Goal: Use online tool/utility: Utilize a website feature to perform a specific function

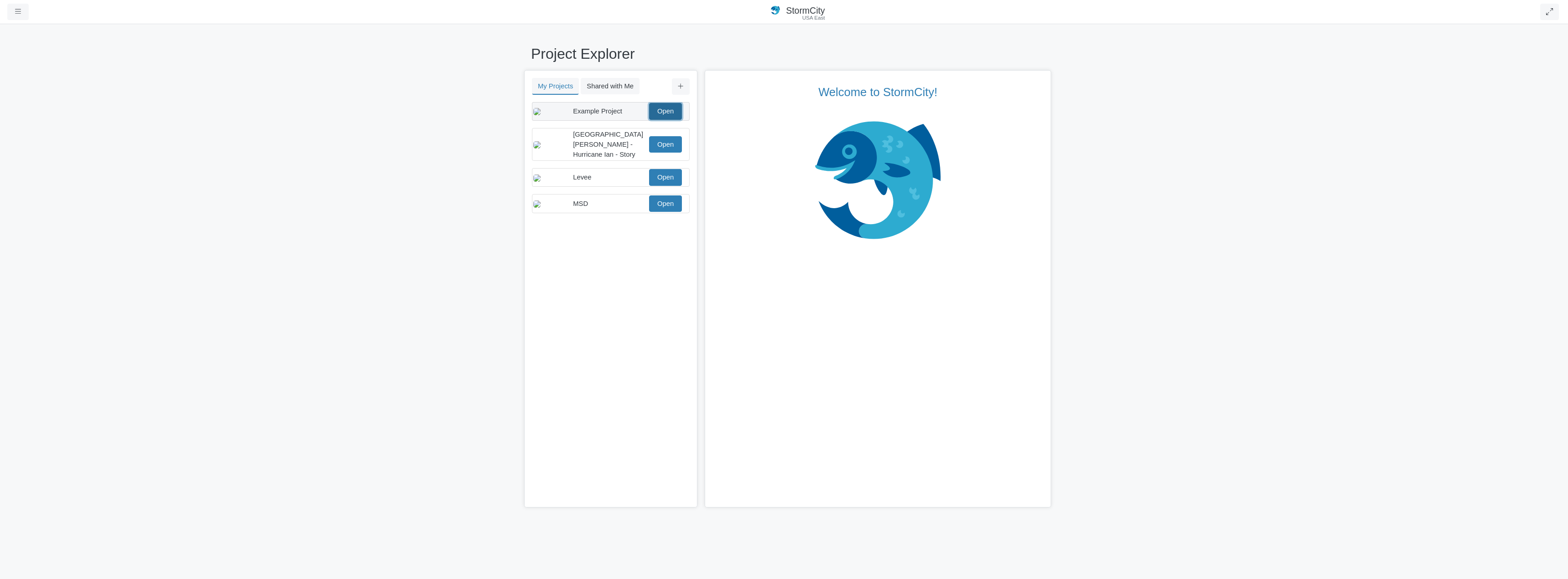
click at [663, 111] on link "Open" at bounding box center [666, 111] width 33 height 16
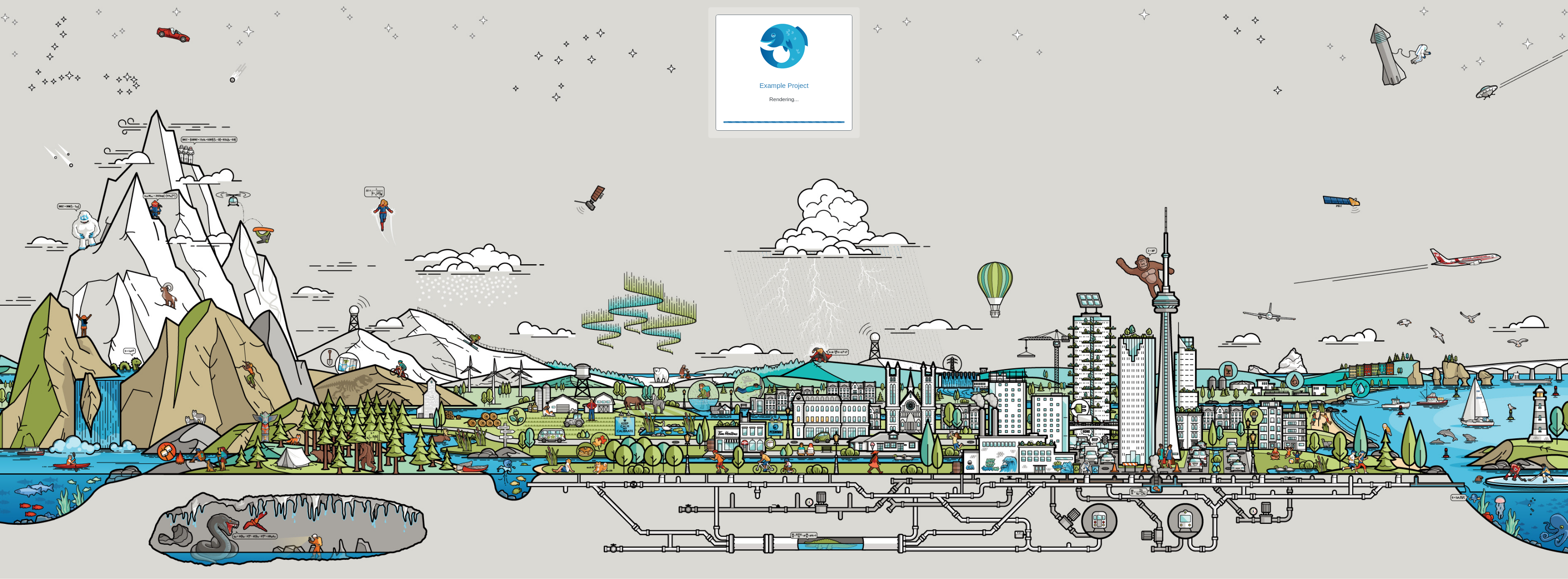
checkbox input "true"
checkbox input "false"
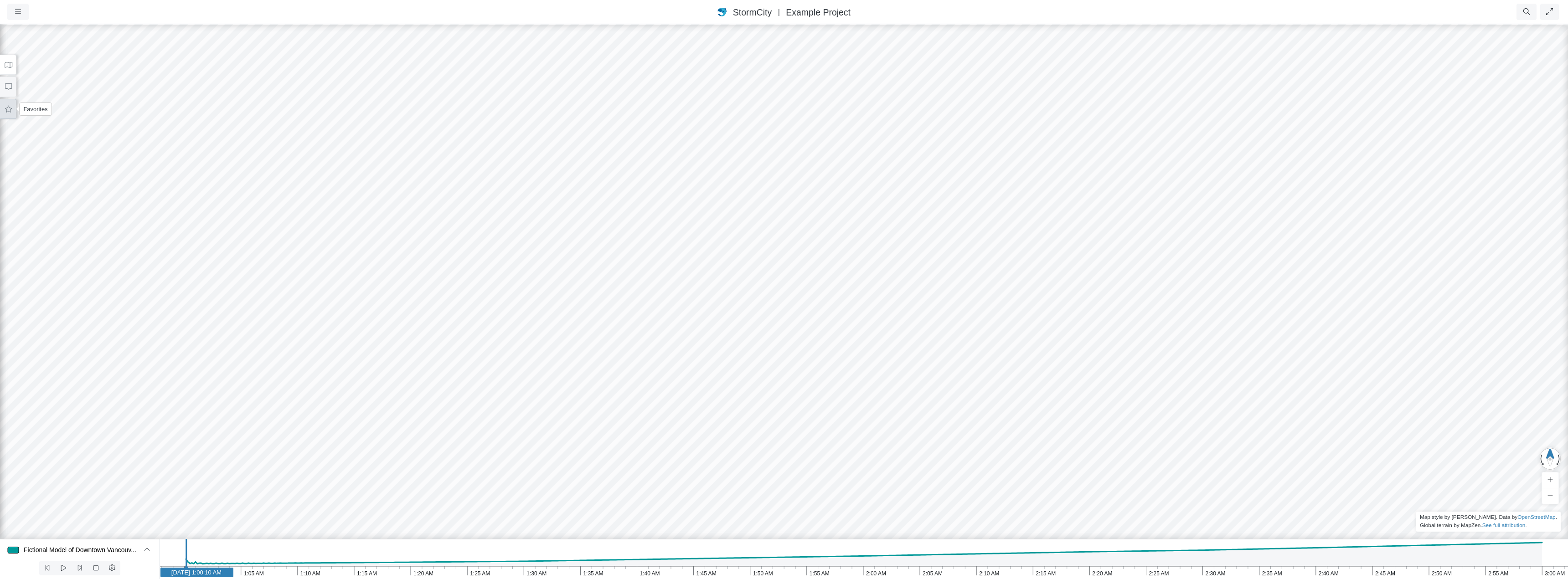
click at [7, 111] on icon at bounding box center [8, 109] width 7 height 7
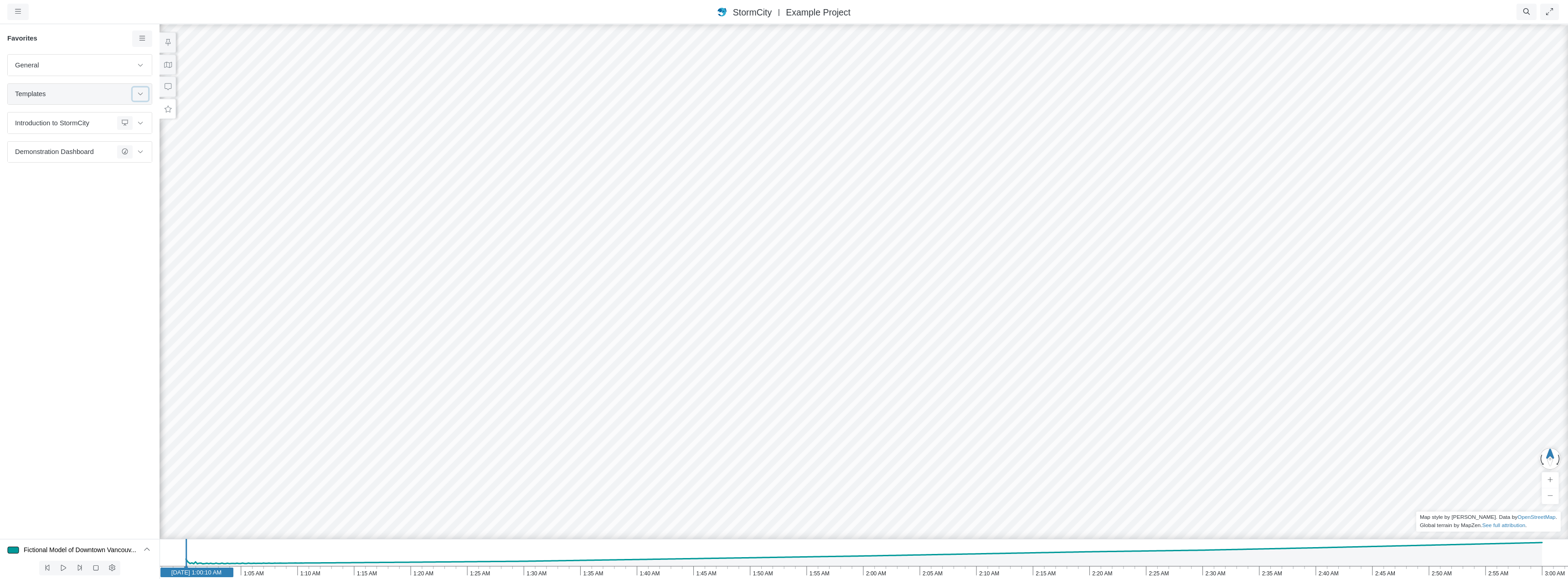
click at [138, 98] on button at bounding box center [140, 94] width 16 height 13
click at [108, 42] on h6 "Favorites" at bounding box center [69, 38] width 125 height 8
click at [139, 92] on icon at bounding box center [140, 93] width 7 height 6
click at [142, 38] on icon at bounding box center [142, 38] width 8 height 7
click at [85, 209] on div "General Default Map View Default Camera View Menu Test23 Water Depth Test Templ…" at bounding box center [80, 296] width 159 height 484
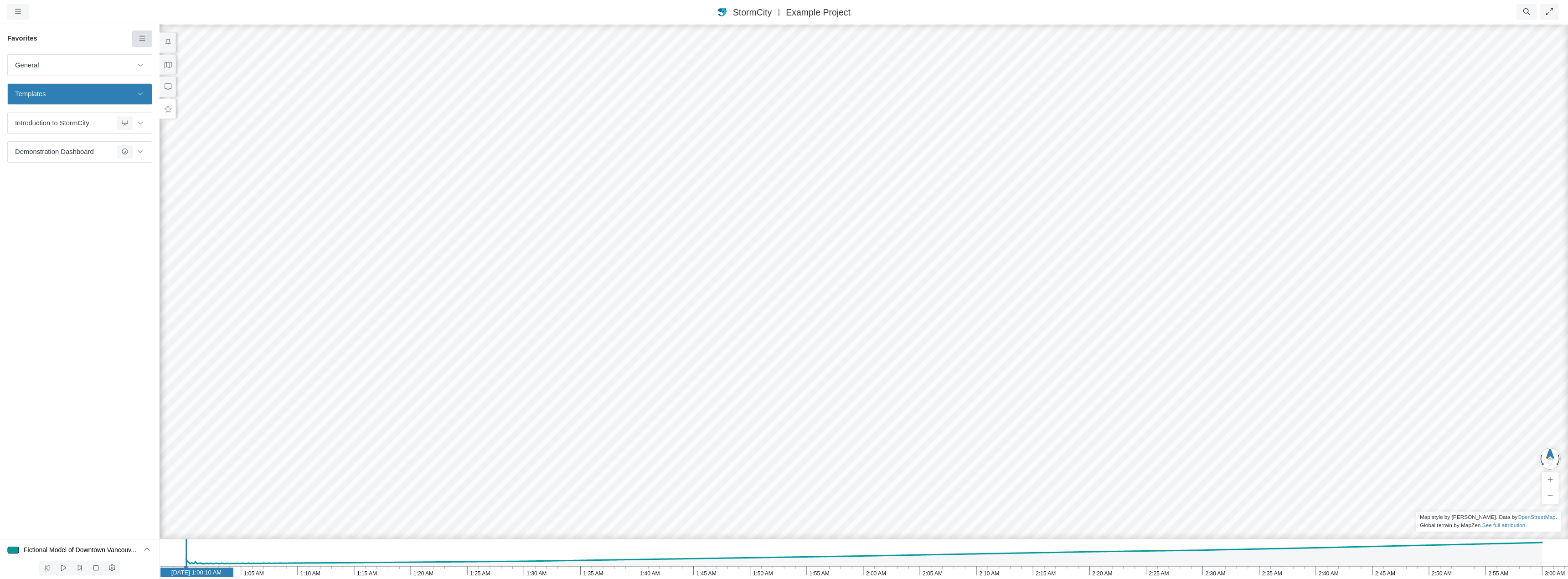
click at [144, 36] on icon at bounding box center [142, 38] width 8 height 7
click at [170, 120] on span "Manage Templates" at bounding box center [180, 119] width 57 height 7
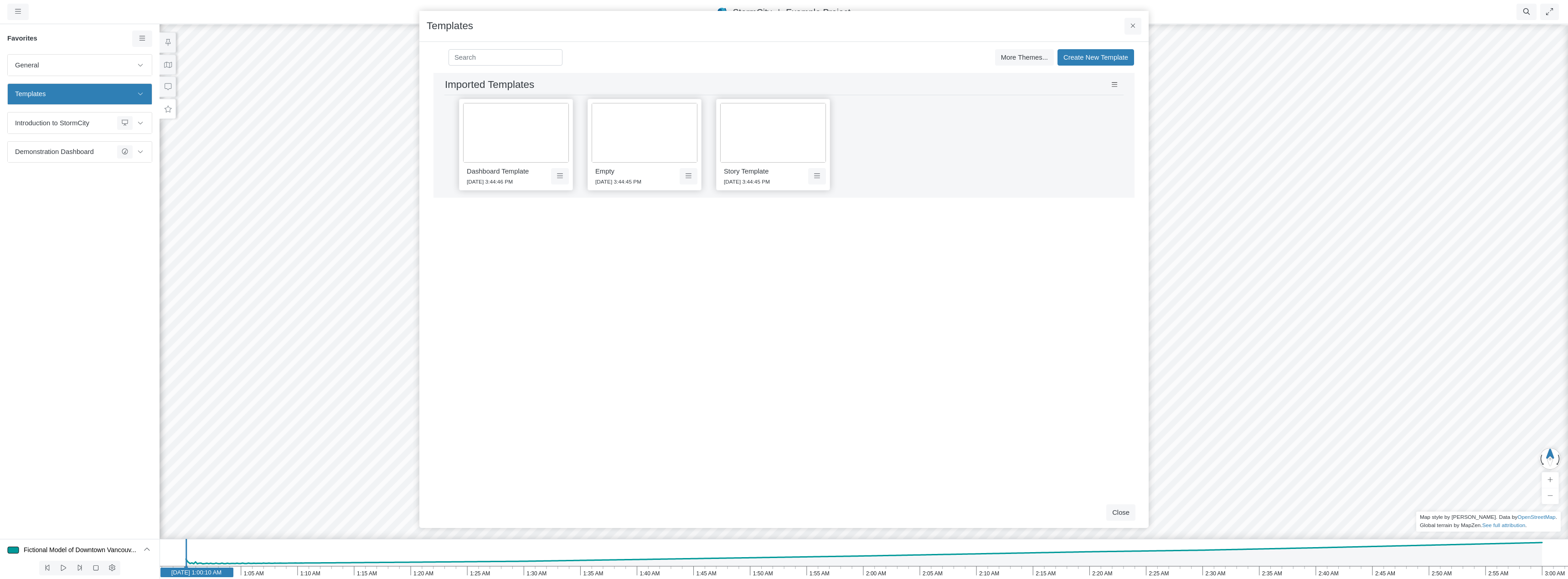
click at [763, 151] on img at bounding box center [773, 133] width 106 height 60
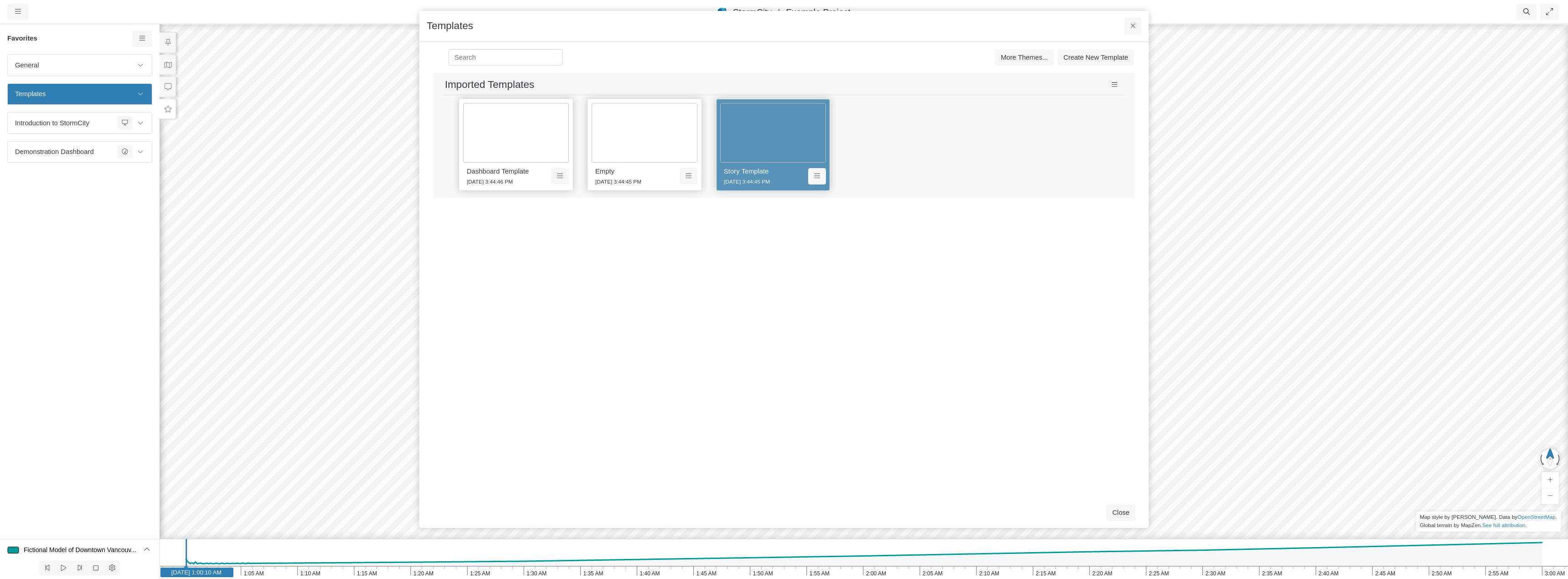
click at [763, 151] on img at bounding box center [773, 133] width 106 height 60
click at [663, 137] on img at bounding box center [645, 133] width 106 height 60
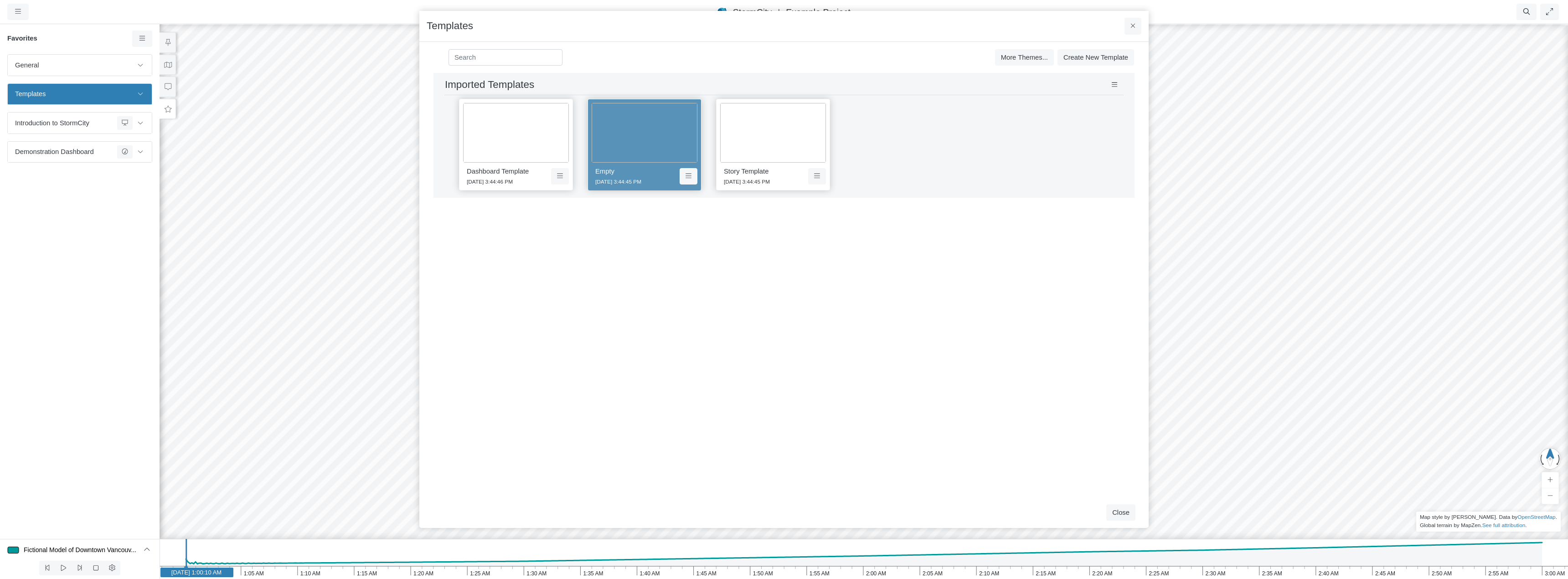
click at [515, 138] on img at bounding box center [516, 133] width 106 height 60
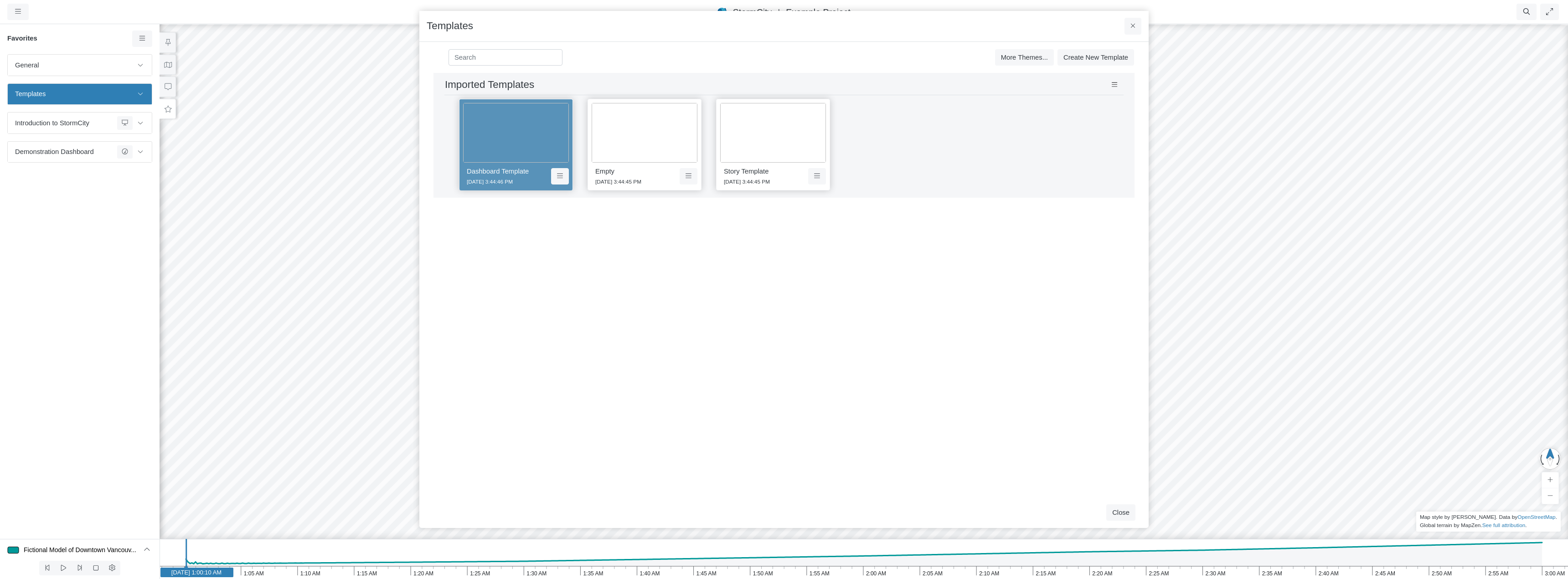
click at [788, 145] on img at bounding box center [773, 133] width 106 height 60
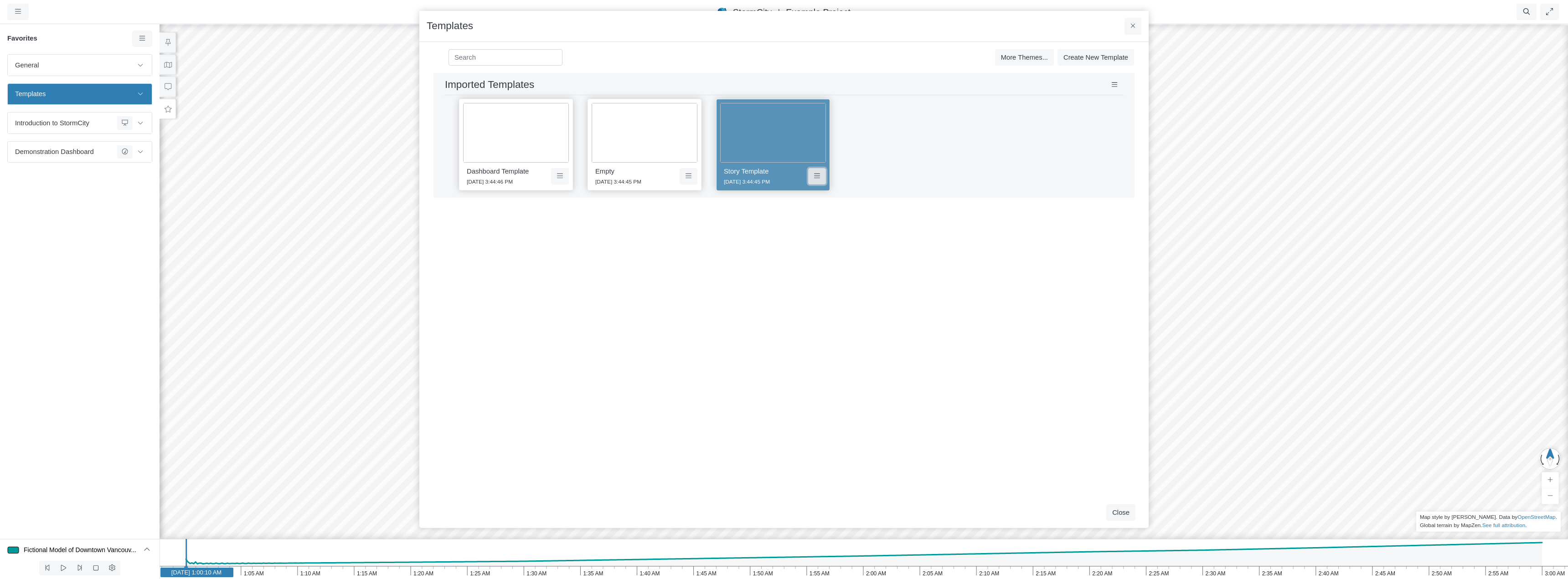
click at [819, 175] on icon at bounding box center [817, 176] width 6 height 7
click at [763, 243] on div "Imported Templates Save Cancel Install Dashboard Template [DATE] 3:44:46 PM Emp…" at bounding box center [784, 285] width 715 height 424
click at [1115, 84] on icon at bounding box center [1115, 85] width 6 height 7
click at [807, 181] on p "[DATE] 3:44:45 PM" at bounding box center [765, 181] width 84 height 10
click at [812, 180] on button at bounding box center [817, 176] width 18 height 16
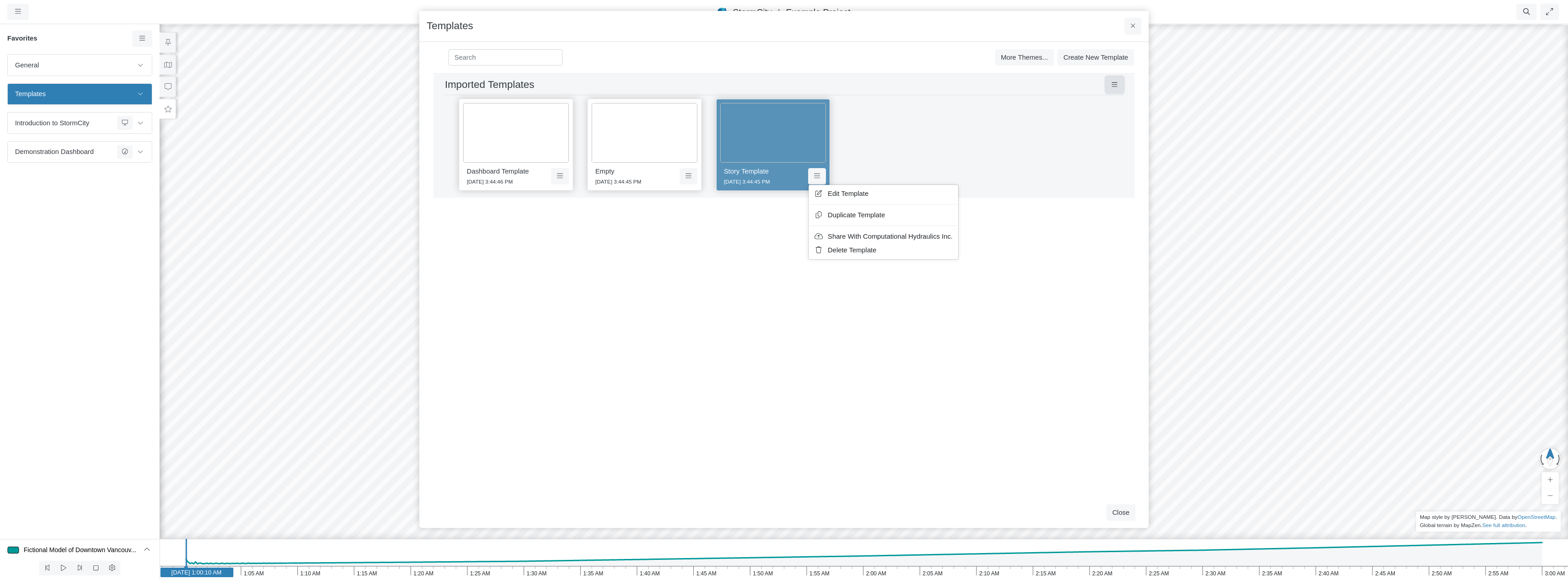
click at [1115, 80] on button at bounding box center [1115, 84] width 18 height 16
click at [816, 175] on icon at bounding box center [817, 176] width 6 height 7
click at [799, 304] on div "Imported Templates Save Cancel Install Dashboard Template [DATE] 3:44:46 PM Emp…" at bounding box center [784, 285] width 715 height 424
click at [865, 279] on div "Imported Templates Save Cancel Install Dashboard Template [DATE] 3:44:46 PM Emp…" at bounding box center [784, 285] width 715 height 424
click at [1056, 314] on div "Imported Templates Save Cancel Install Dashboard Template [DATE] 3:44:46 PM Emp…" at bounding box center [784, 285] width 715 height 424
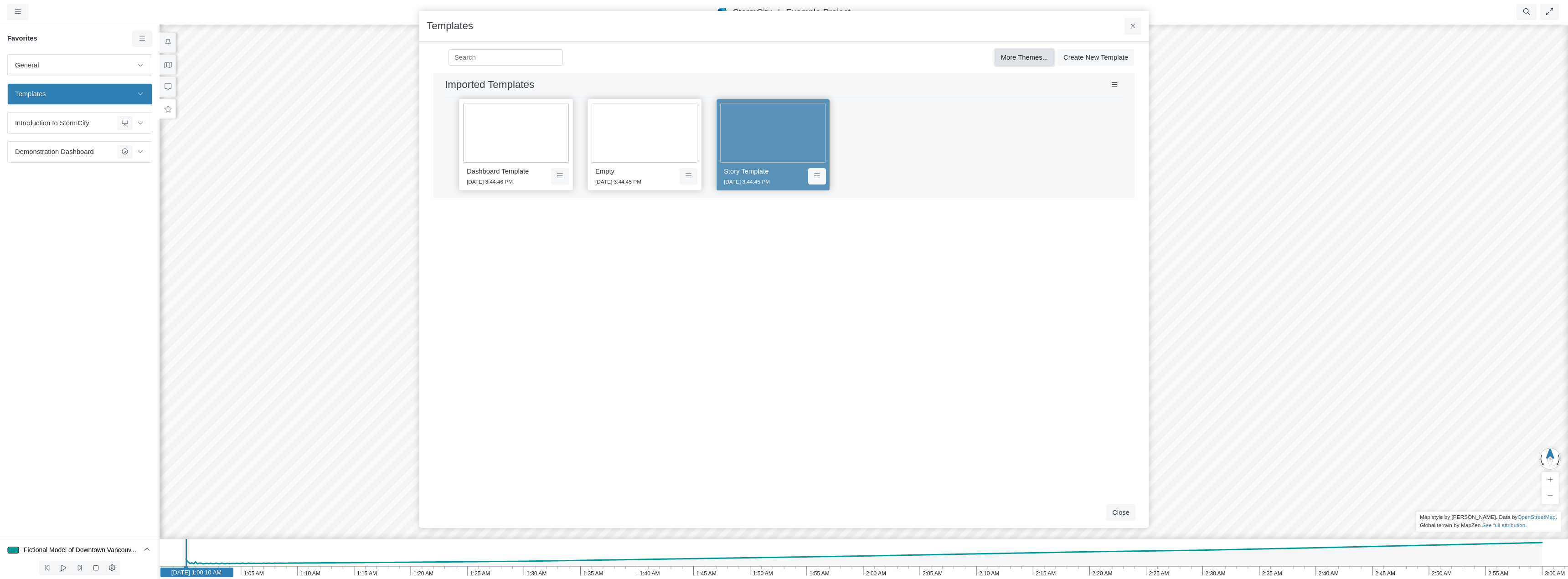
click at [1018, 55] on span "More Themes..." at bounding box center [1024, 57] width 47 height 7
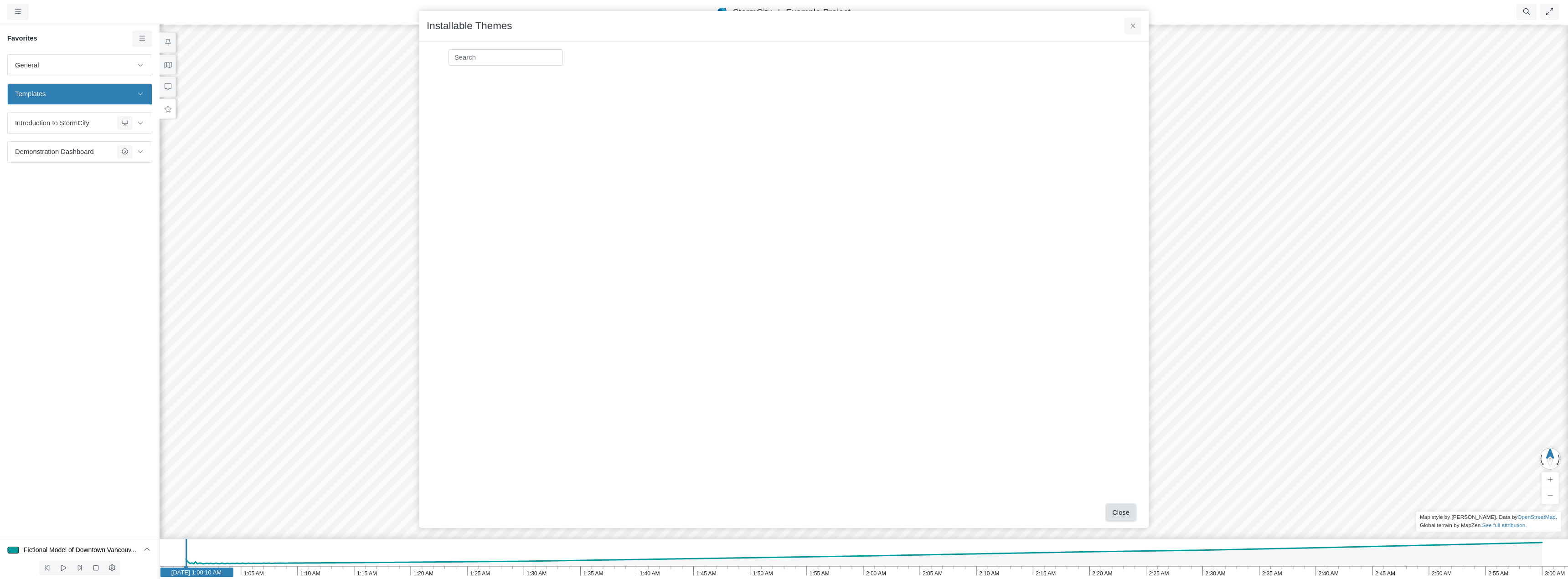
click at [1123, 511] on button "Close" at bounding box center [1120, 512] width 29 height 16
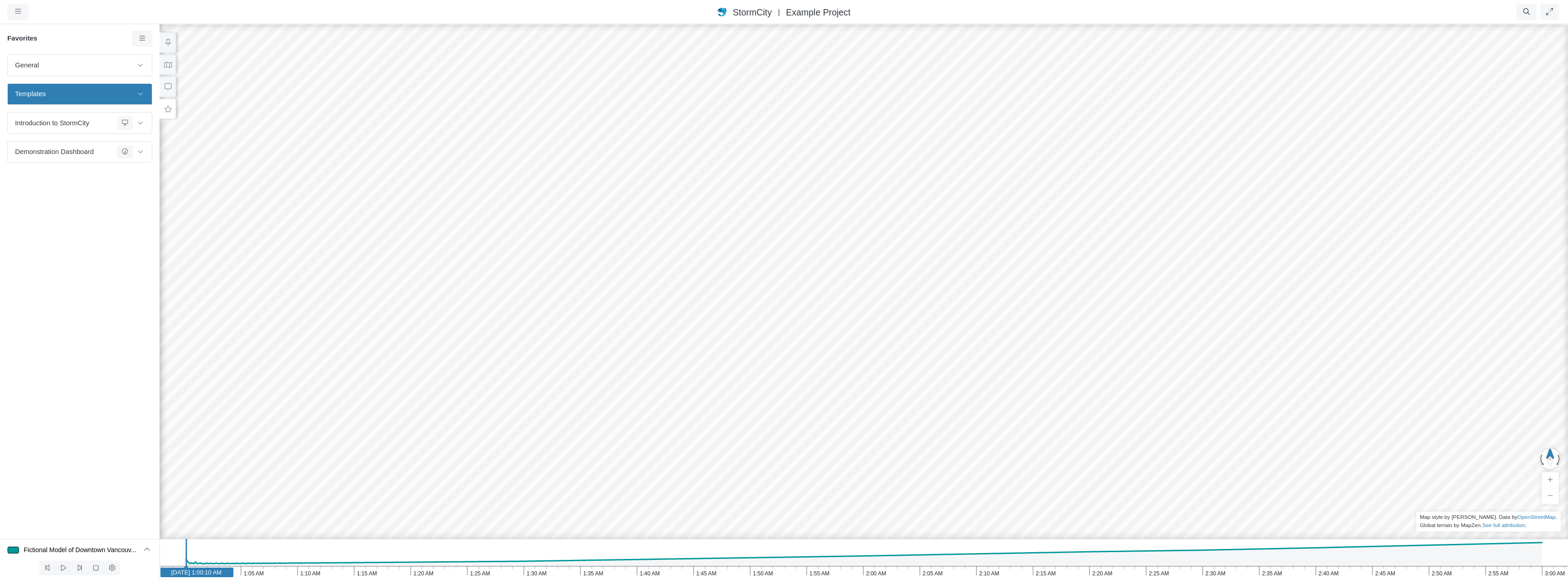
drag, startPoint x: 765, startPoint y: 351, endPoint x: 909, endPoint y: 511, distance: 215.3
click at [882, 492] on div at bounding box center [863, 301] width 1568 height 556
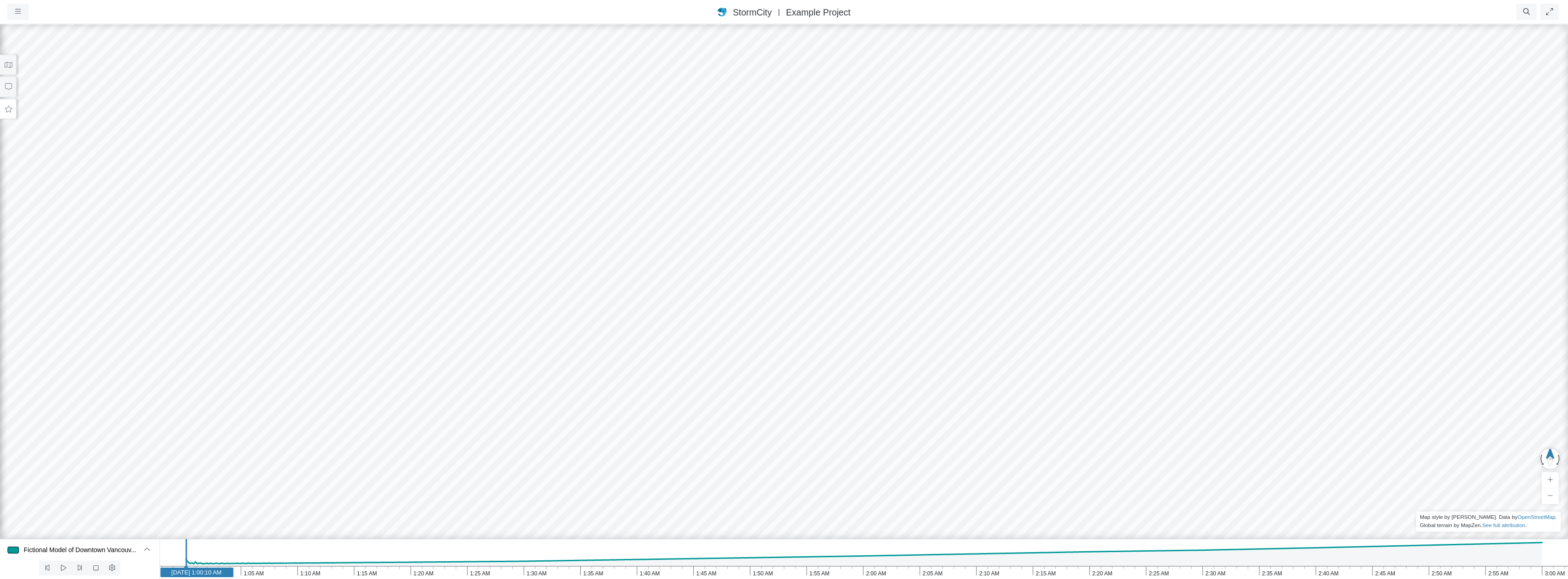
drag, startPoint x: 999, startPoint y: 543, endPoint x: 835, endPoint y: 318, distance: 278.4
click at [835, 318] on div "Projects Groups Users Preferences Profiles Data Centers Accounts Support About …" at bounding box center [784, 290] width 1568 height 579
drag, startPoint x: 926, startPoint y: 410, endPoint x: 795, endPoint y: 213, distance: 236.6
click at [795, 213] on div at bounding box center [784, 301] width 1568 height 556
click at [1026, 165] on div at bounding box center [784, 301] width 1568 height 556
